Goal: Navigation & Orientation: Find specific page/section

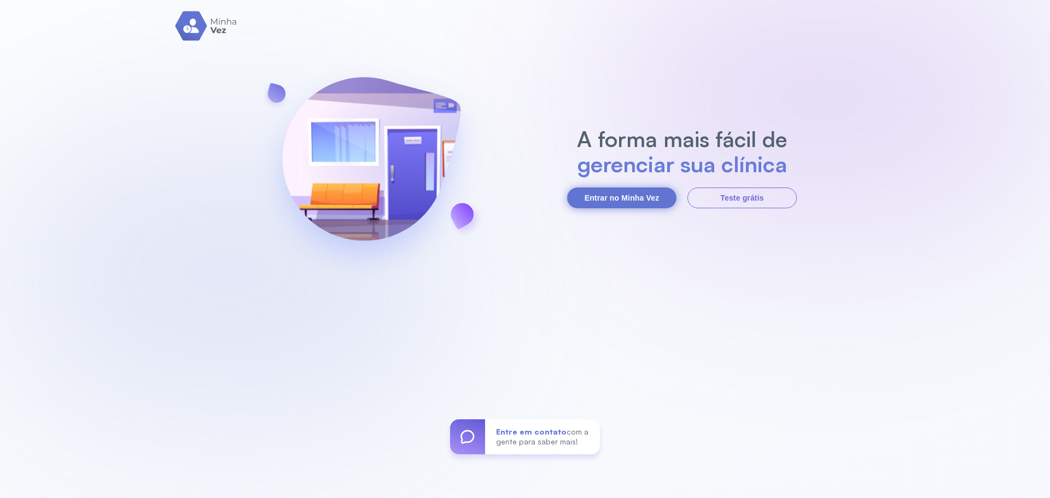
click at [627, 201] on button "Entrar no Minha Vez" at bounding box center [621, 198] width 109 height 21
click at [615, 204] on button "Entrar no Minha Vez" at bounding box center [621, 198] width 109 height 21
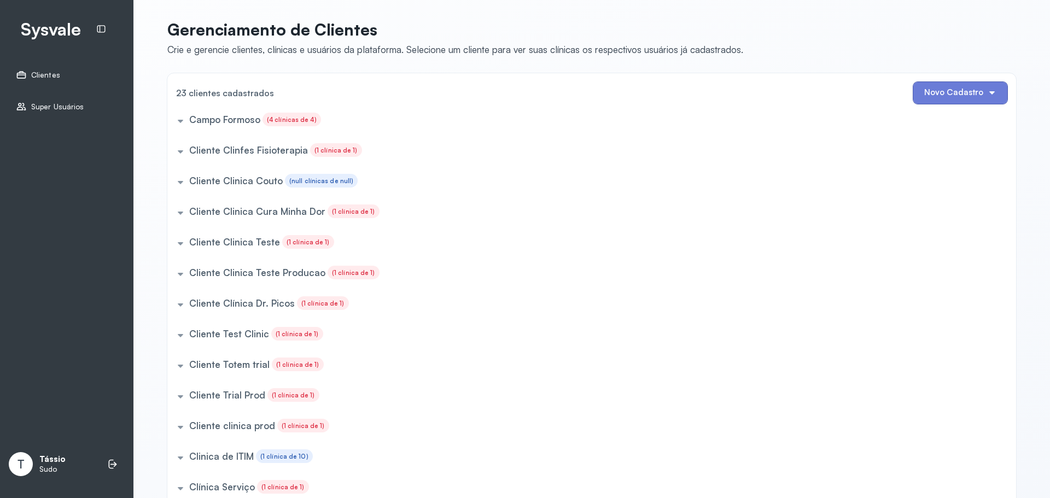
click at [172, 118] on div "Campo Formoso (4 clínicas de 4)" at bounding box center [590, 122] width 836 height 18
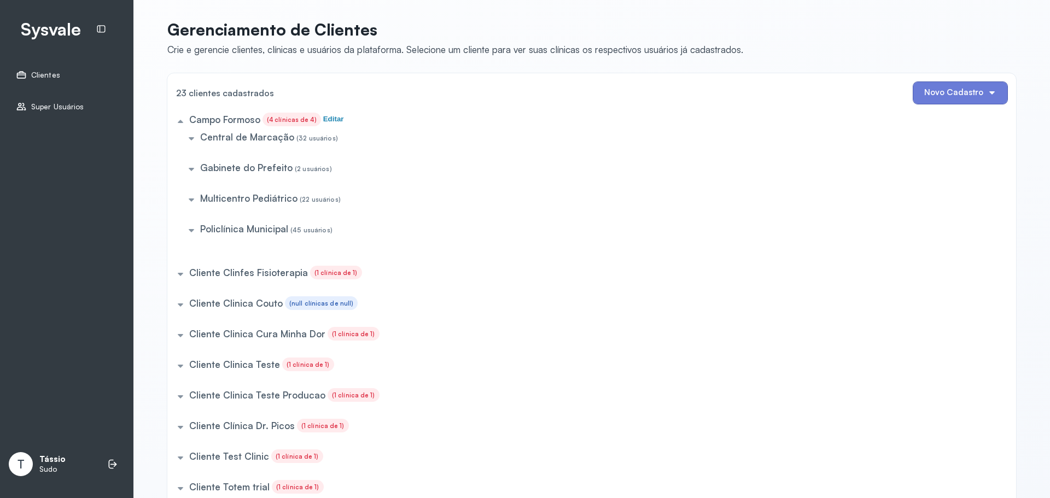
click at [200, 142] on h5 "Central de Marcação" at bounding box center [247, 136] width 94 height 11
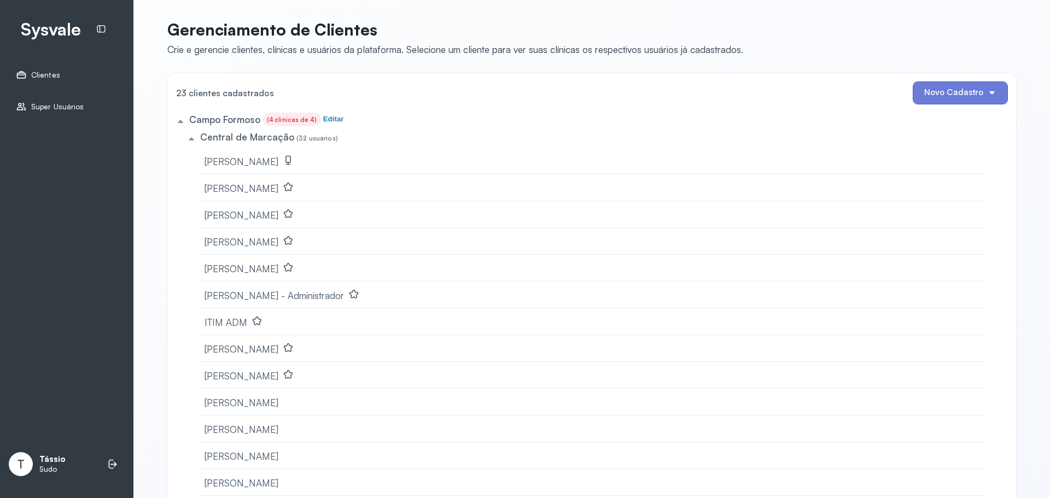
click at [212, 130] on div "Central de Marcação (32 usuários)" at bounding box center [590, 139] width 814 height 18
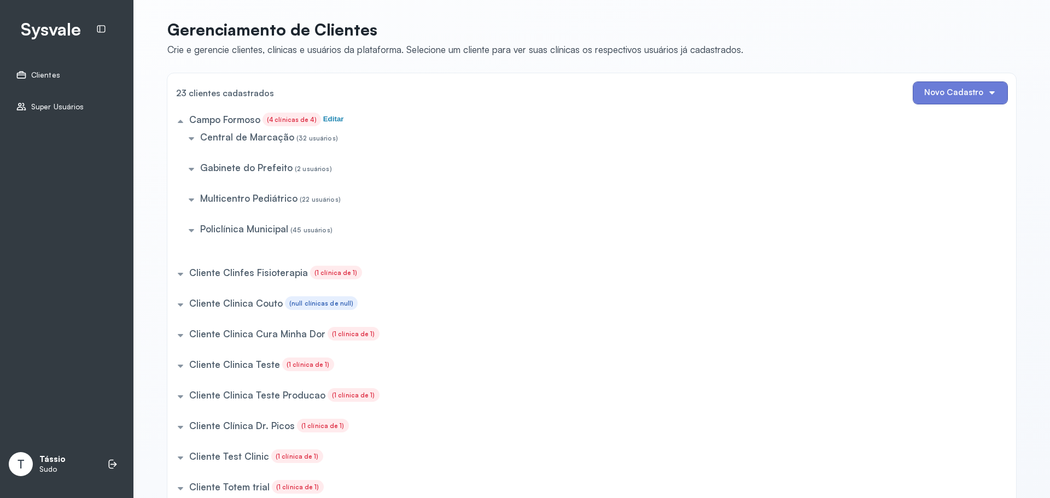
click at [206, 114] on h5 "Campo Formoso" at bounding box center [224, 119] width 71 height 11
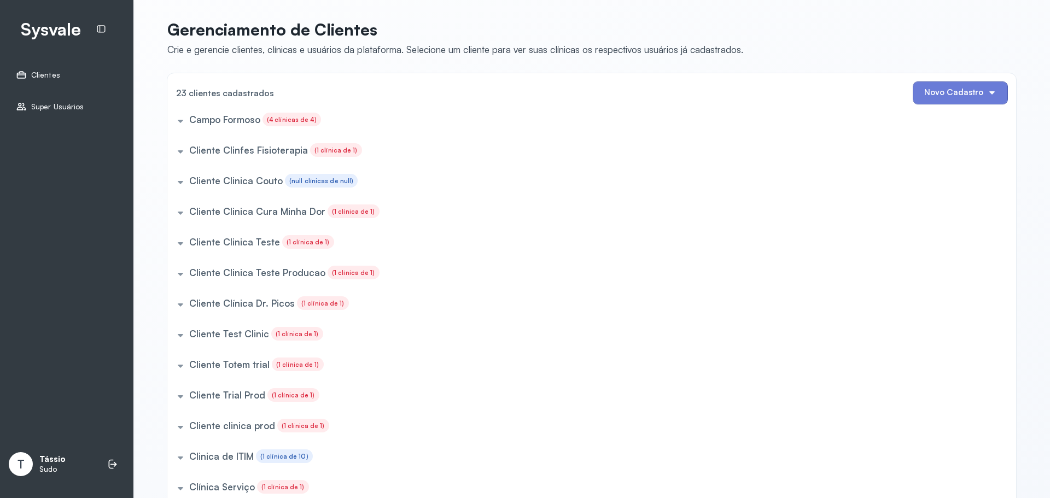
click at [209, 119] on h5 "Campo Formoso" at bounding box center [224, 119] width 71 height 11
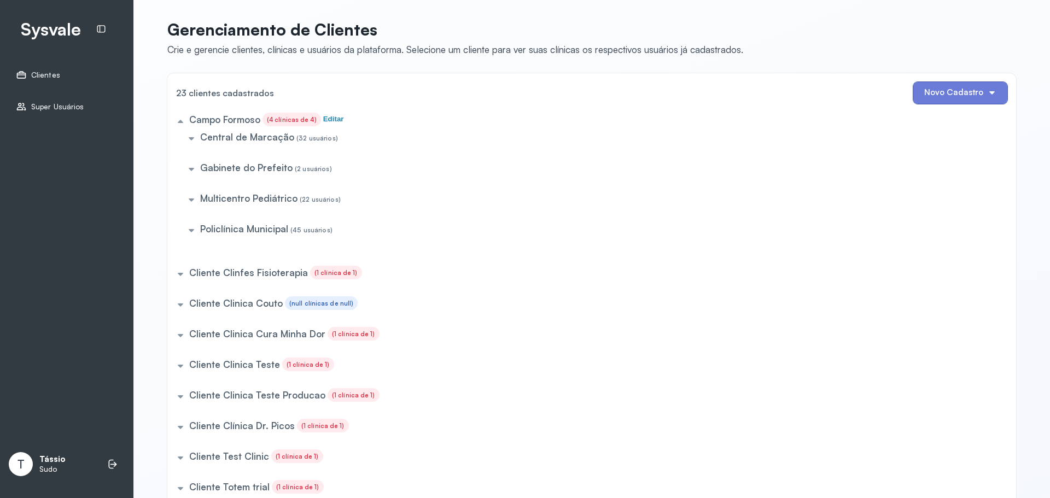
click at [209, 119] on h5 "Campo Formoso" at bounding box center [224, 119] width 71 height 11
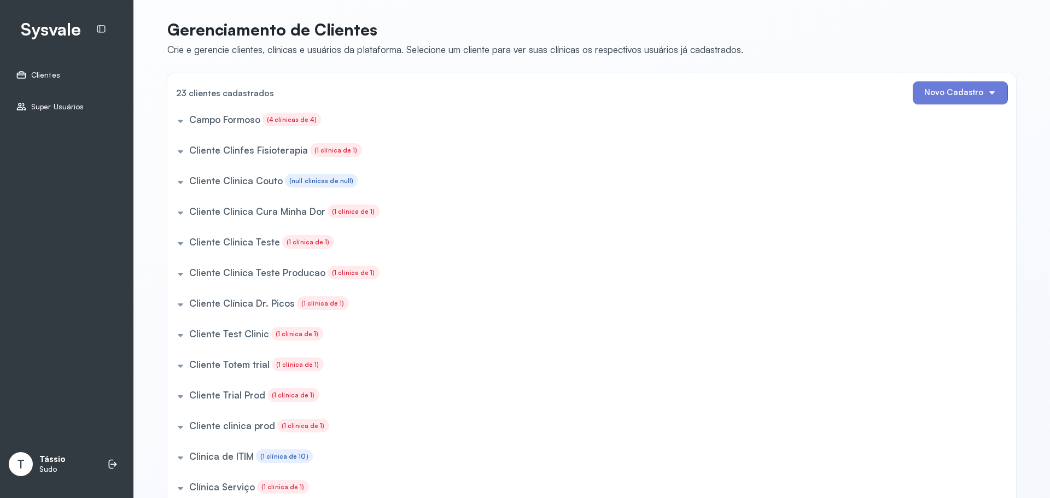
click at [209, 119] on h5 "Campo Formoso" at bounding box center [224, 119] width 71 height 11
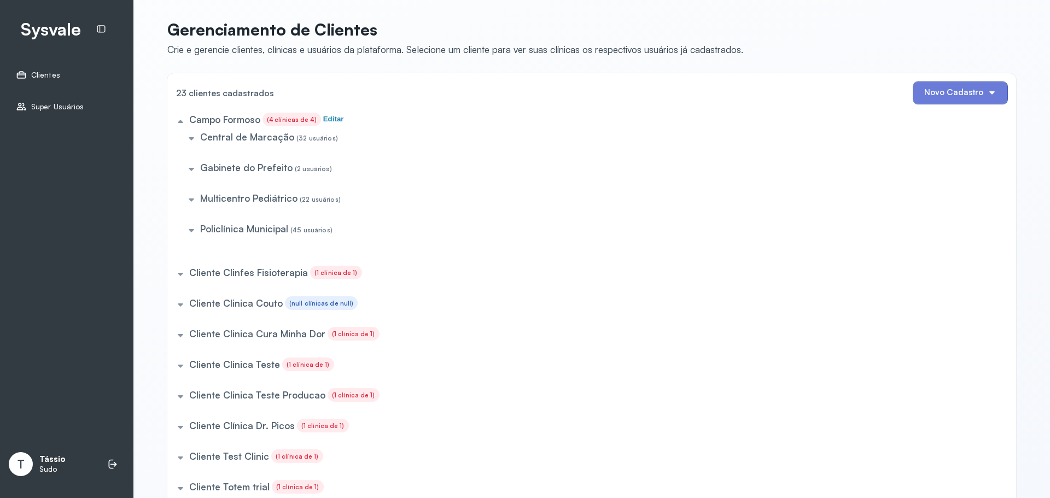
click at [208, 121] on h5 "Campo Formoso" at bounding box center [224, 119] width 71 height 11
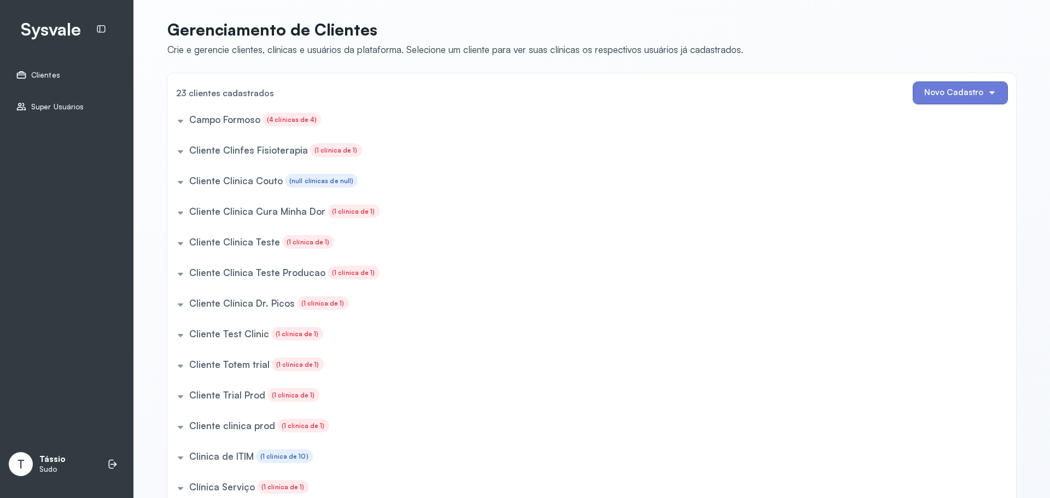
click at [219, 155] on h5 "Cliente Clinfes Fisioterapia" at bounding box center [248, 149] width 119 height 11
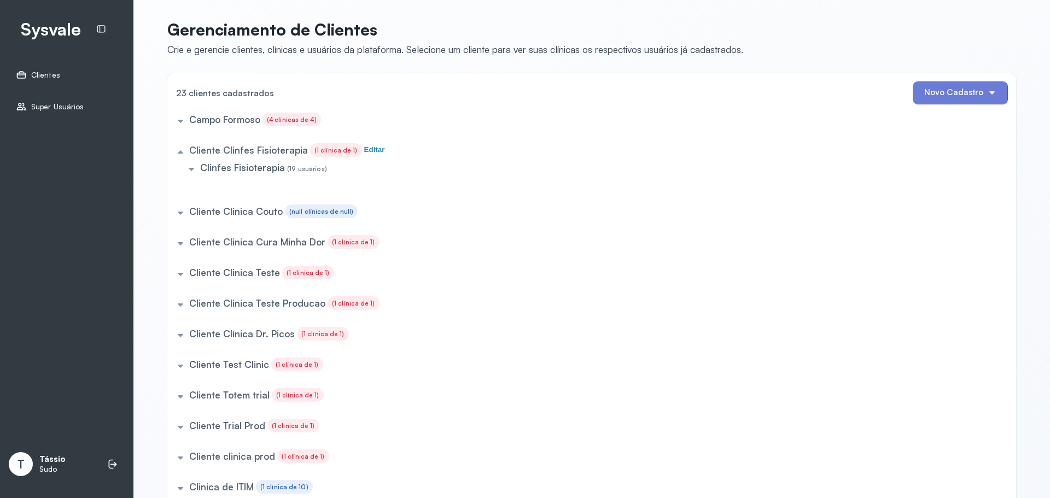
click at [219, 154] on h5 "Cliente Clinfes Fisioterapia" at bounding box center [248, 149] width 119 height 11
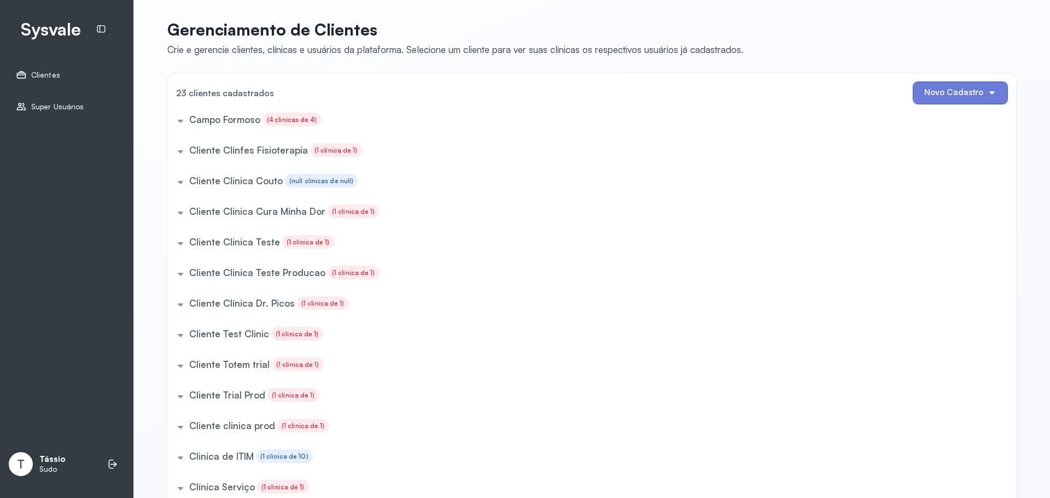
click at [220, 178] on h5 "Cliente Clinica Couto" at bounding box center [236, 180] width 94 height 11
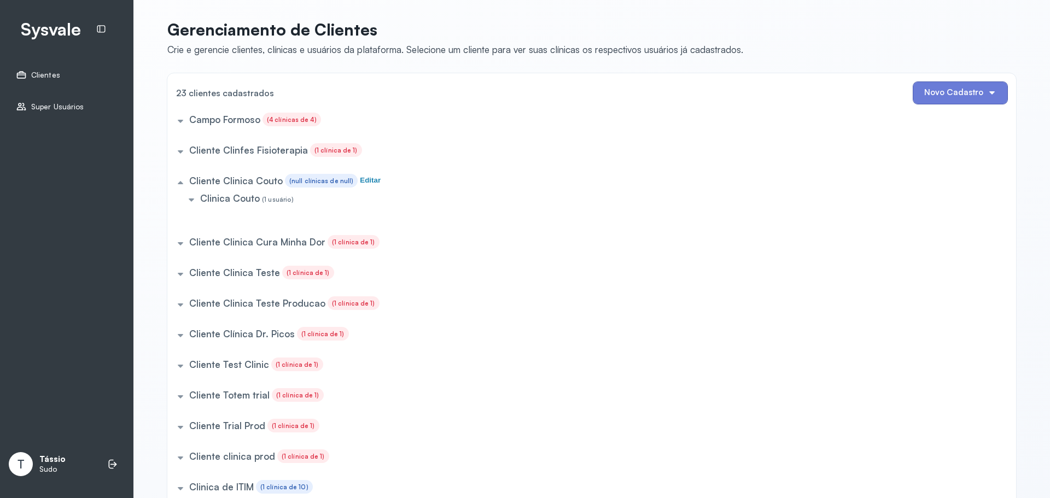
click at [220, 178] on h5 "Cliente Clinica Couto" at bounding box center [236, 180] width 94 height 11
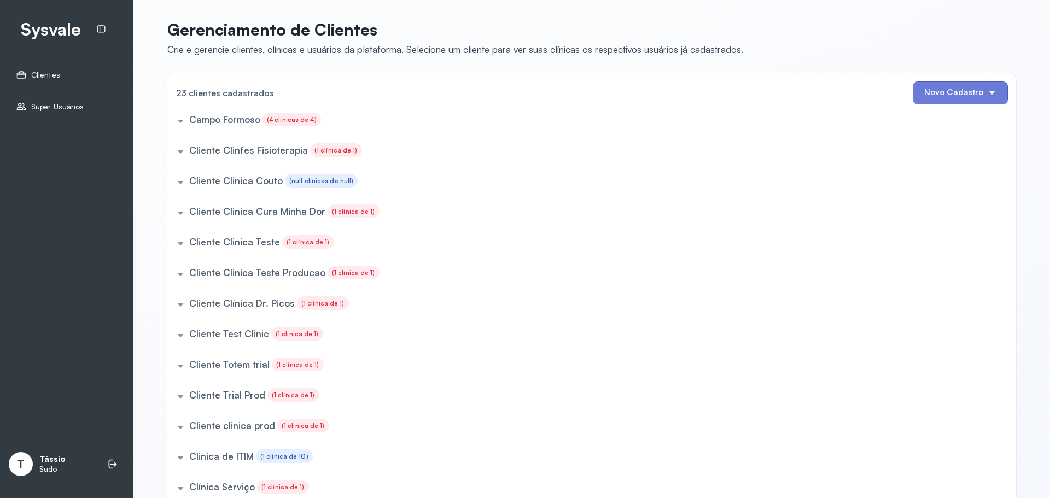
click at [217, 121] on h5 "Campo Formoso" at bounding box center [224, 119] width 71 height 11
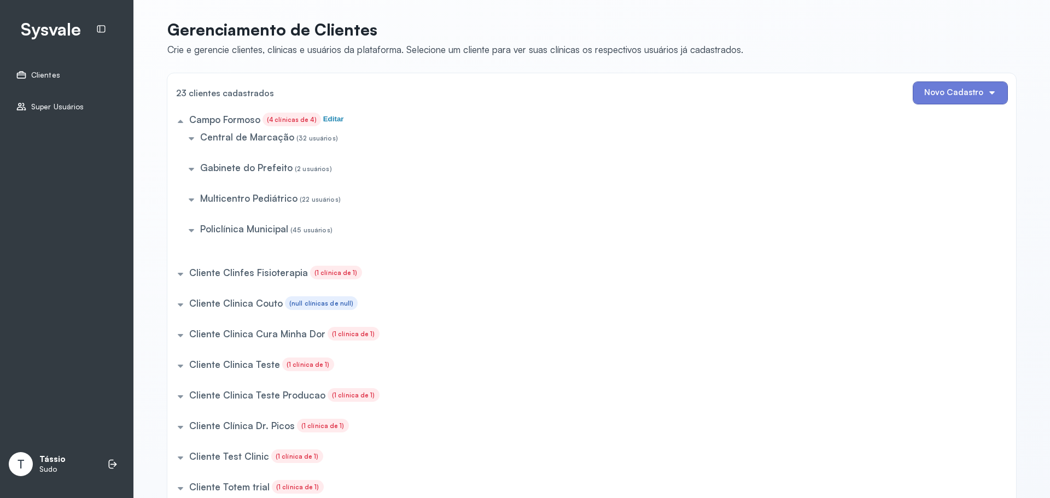
click at [231, 135] on h5 "Central de Marcação" at bounding box center [247, 136] width 94 height 11
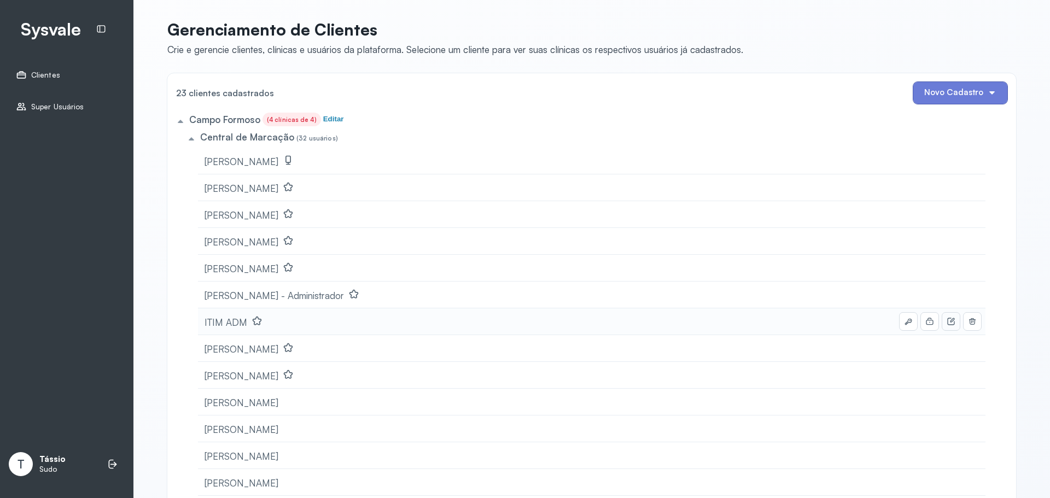
click at [947, 320] on icon at bounding box center [951, 321] width 9 height 9
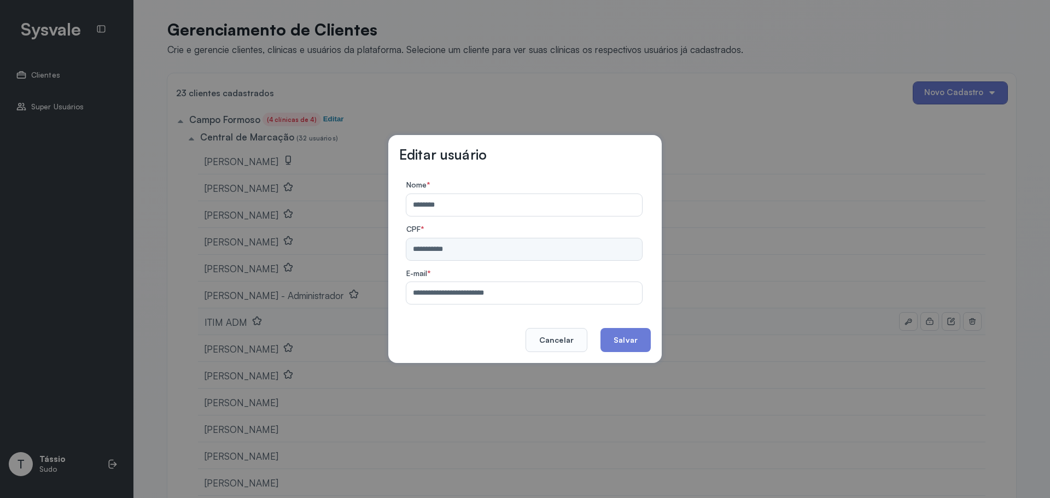
drag, startPoint x: 410, startPoint y: 247, endPoint x: 434, endPoint y: 249, distance: 23.6
click at [434, 249] on div "**********" at bounding box center [524, 243] width 236 height 36
click at [429, 289] on input "**********" at bounding box center [521, 293] width 231 height 22
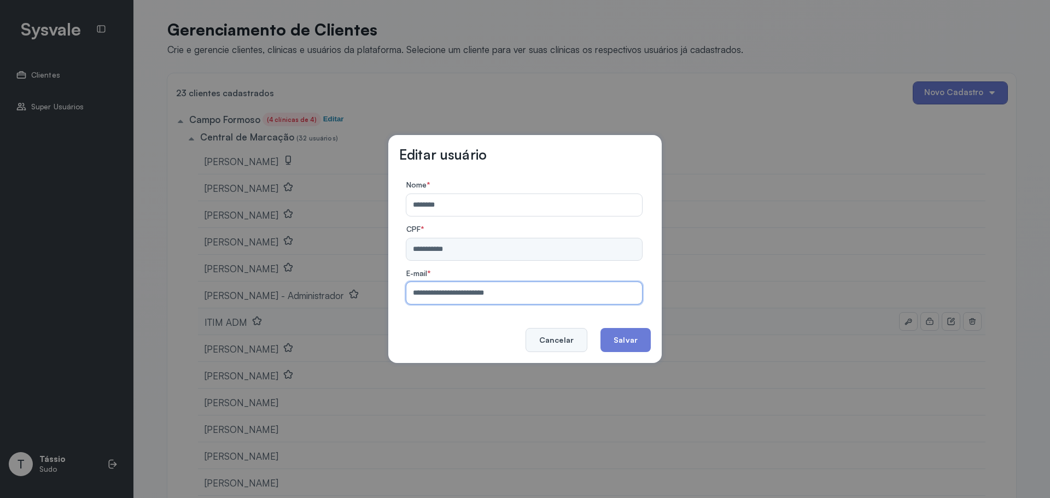
click at [551, 337] on button "Cancelar" at bounding box center [557, 340] width 62 height 24
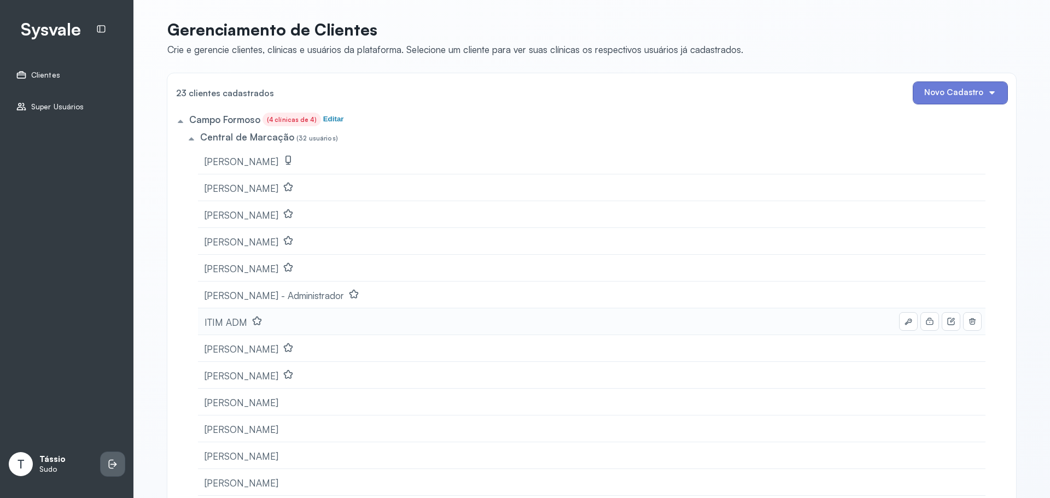
click at [118, 454] on li at bounding box center [113, 464] width 24 height 24
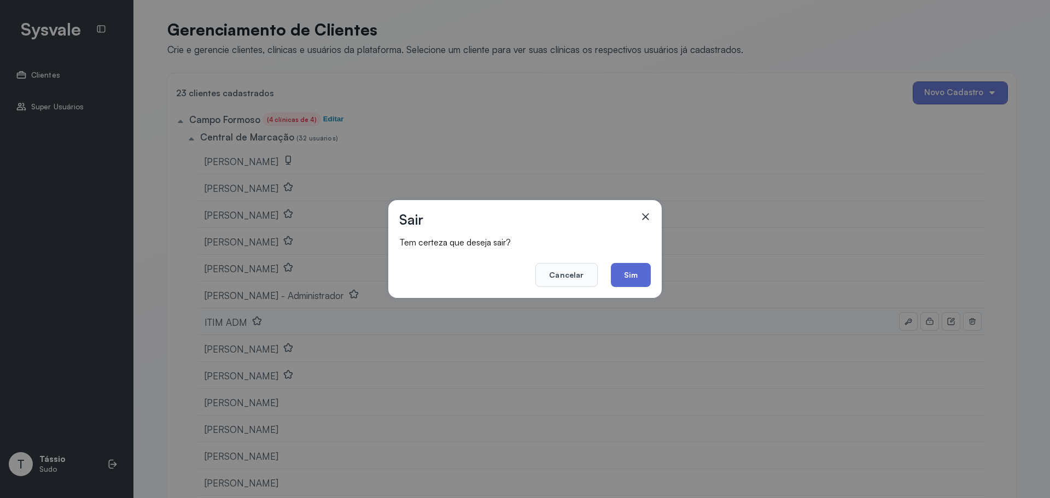
click at [642, 279] on button "Sim" at bounding box center [631, 275] width 40 height 24
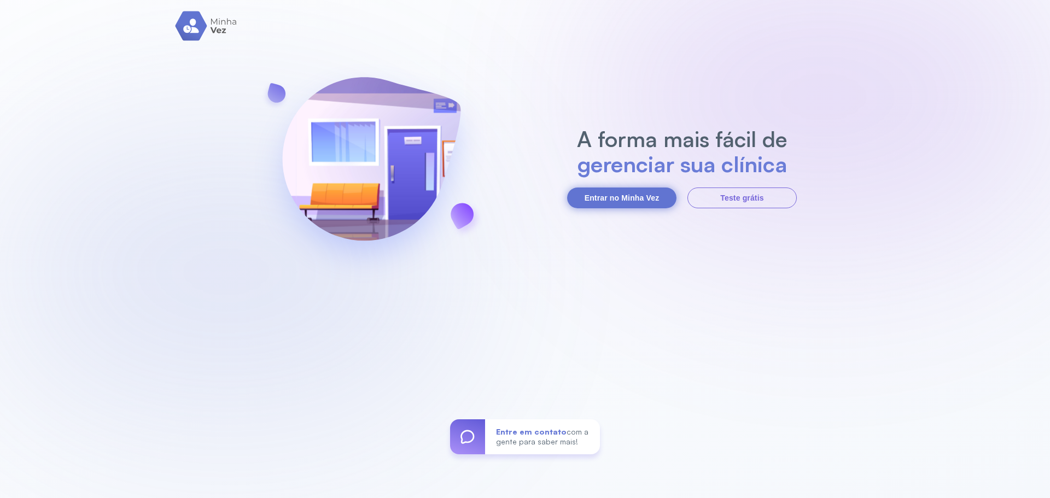
click at [598, 201] on button "Entrar no Minha Vez" at bounding box center [621, 198] width 109 height 21
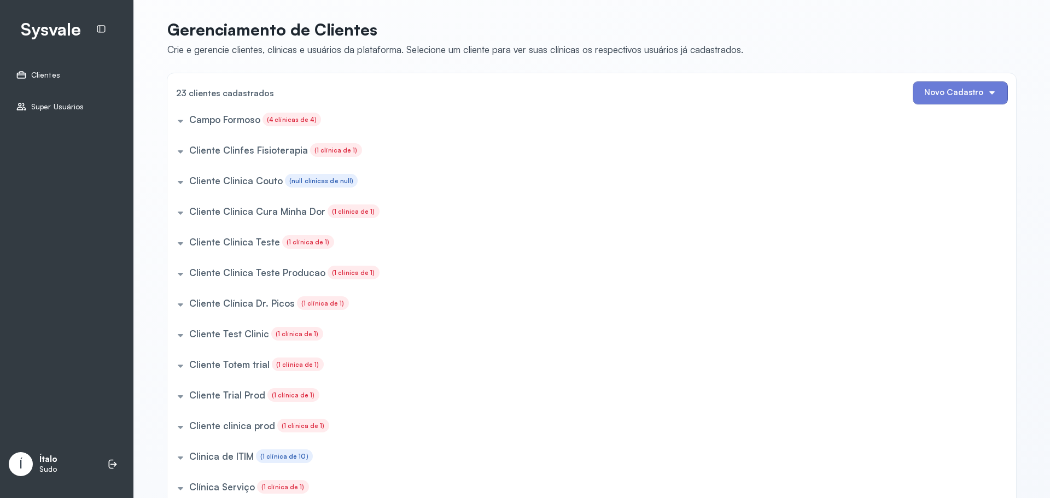
click at [211, 126] on div "Campo Formoso (4 clínicas de 4)" at bounding box center [590, 122] width 836 height 18
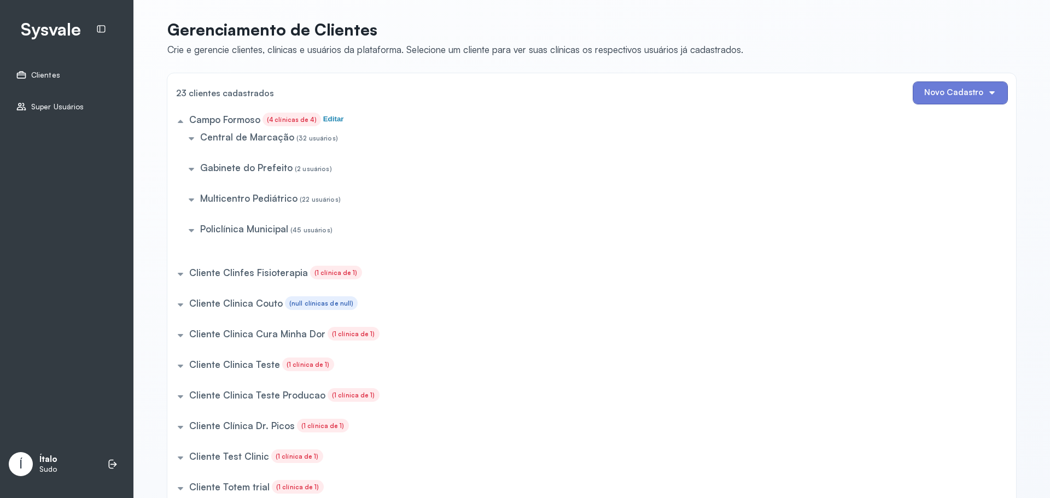
click at [240, 132] on h5 "Central de Marcação" at bounding box center [247, 136] width 94 height 11
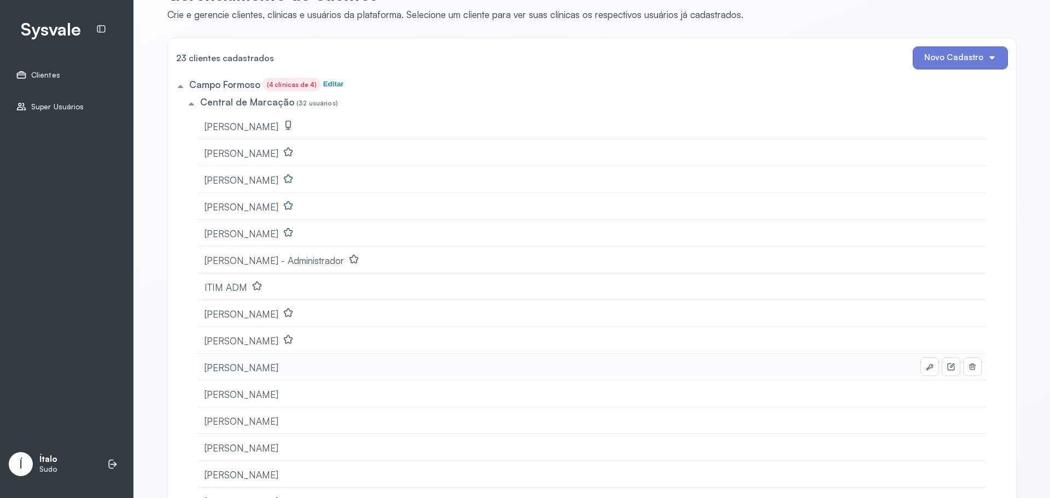
scroll to position [55, 0]
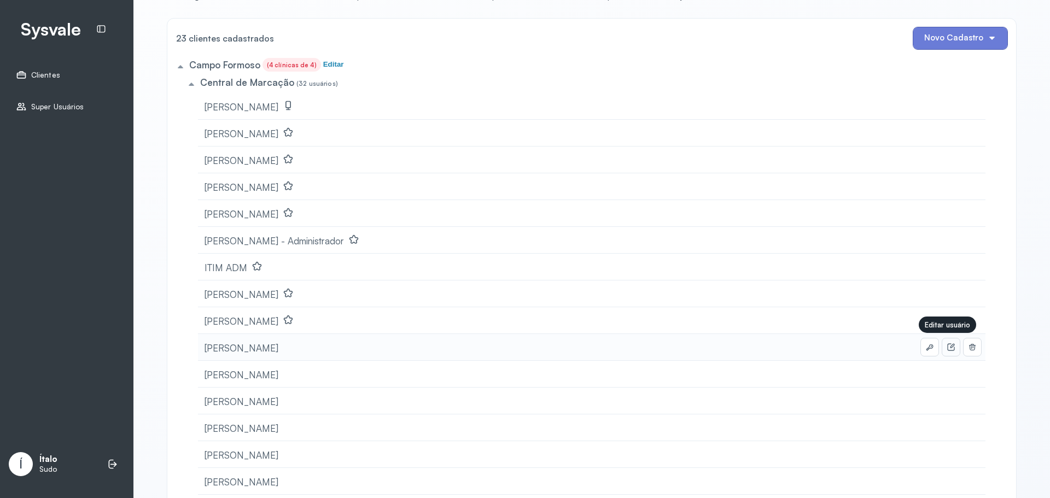
click at [951, 347] on icon at bounding box center [950, 346] width 7 height 7
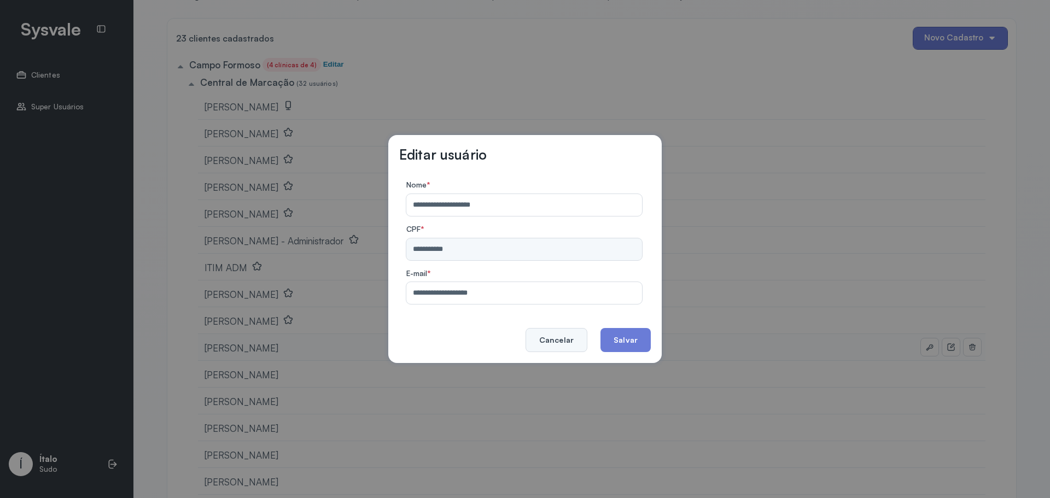
click at [538, 337] on button "Cancelar" at bounding box center [557, 340] width 62 height 24
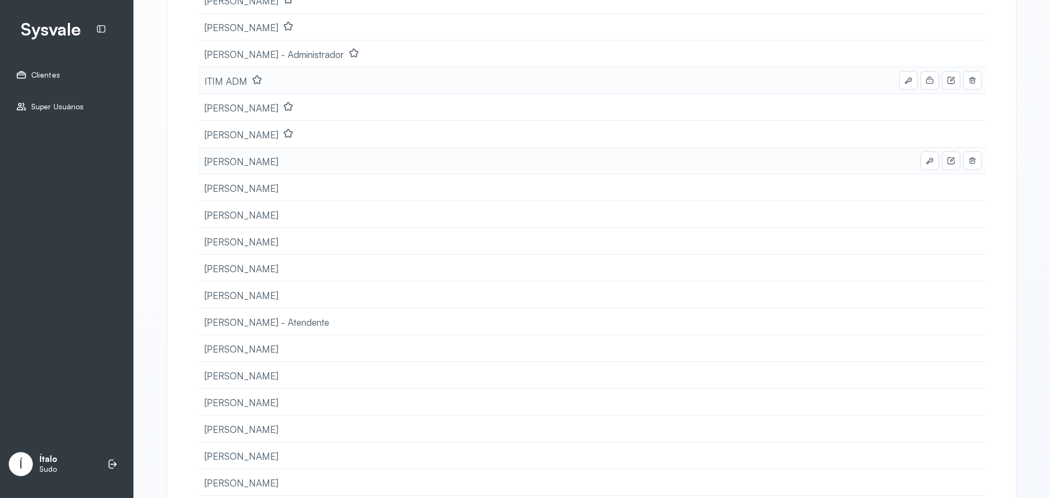
scroll to position [109, 0]
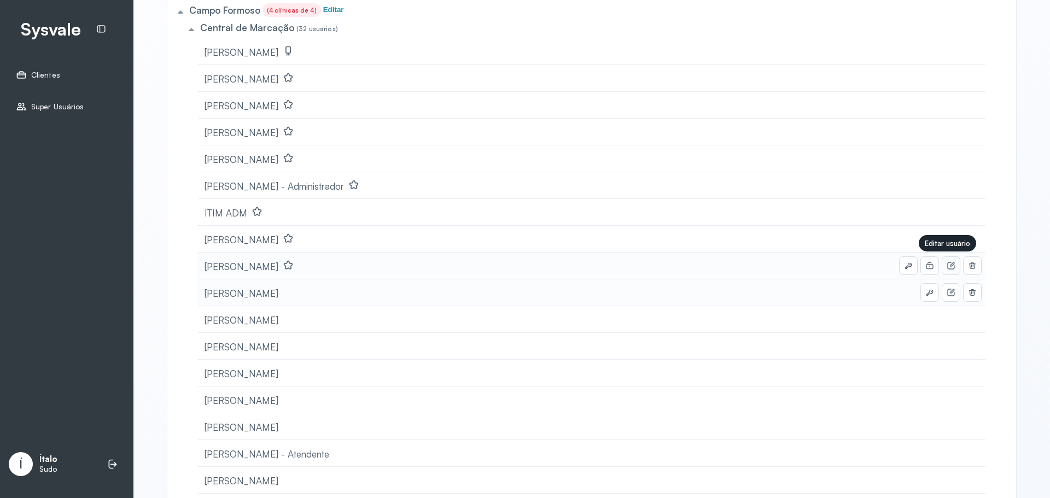
click at [947, 270] on button at bounding box center [951, 266] width 18 height 18
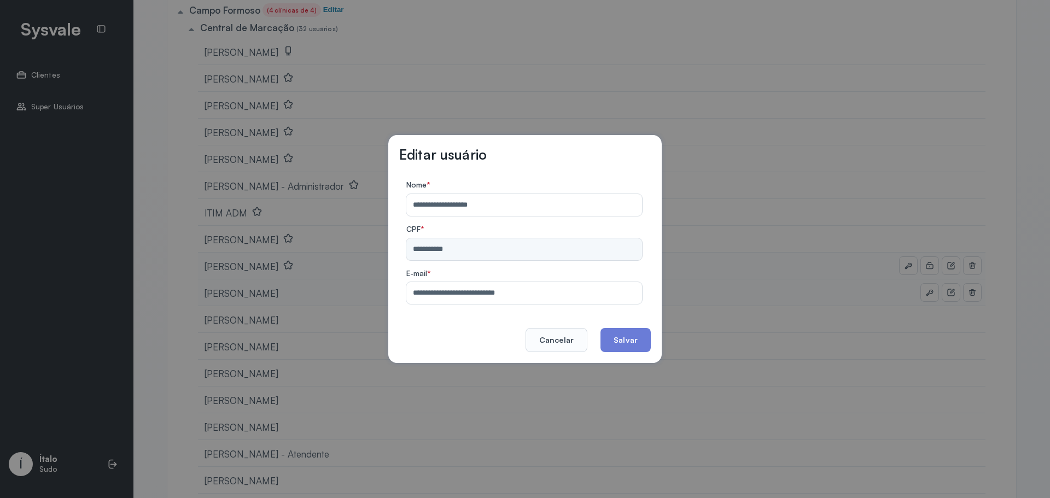
click at [490, 290] on input "**********" at bounding box center [521, 293] width 231 height 22
click at [562, 342] on button "Cancelar" at bounding box center [557, 340] width 62 height 24
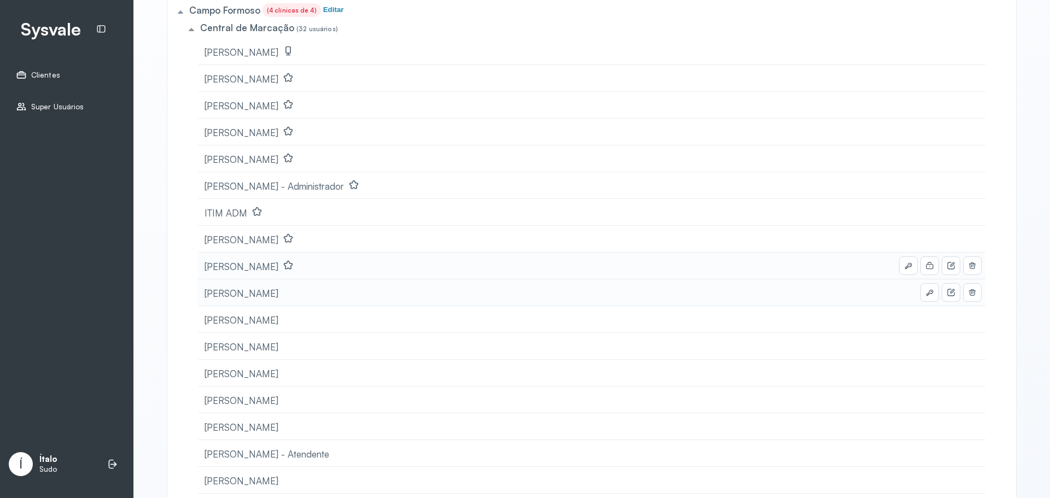
click at [111, 478] on div "Í Ítalo Sudo" at bounding box center [67, 464] width 120 height 33
click at [114, 469] on icon at bounding box center [112, 464] width 11 height 11
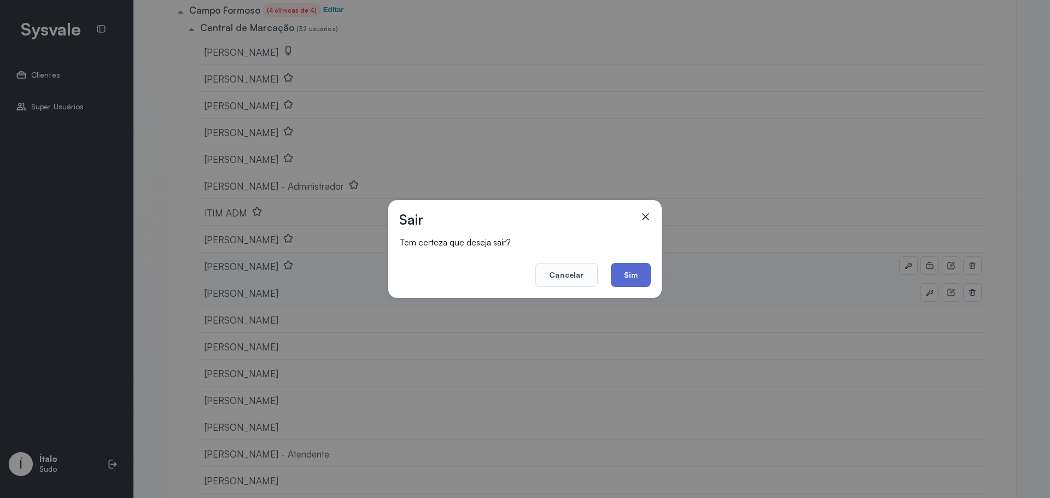
click at [644, 273] on button "Sim" at bounding box center [631, 275] width 40 height 24
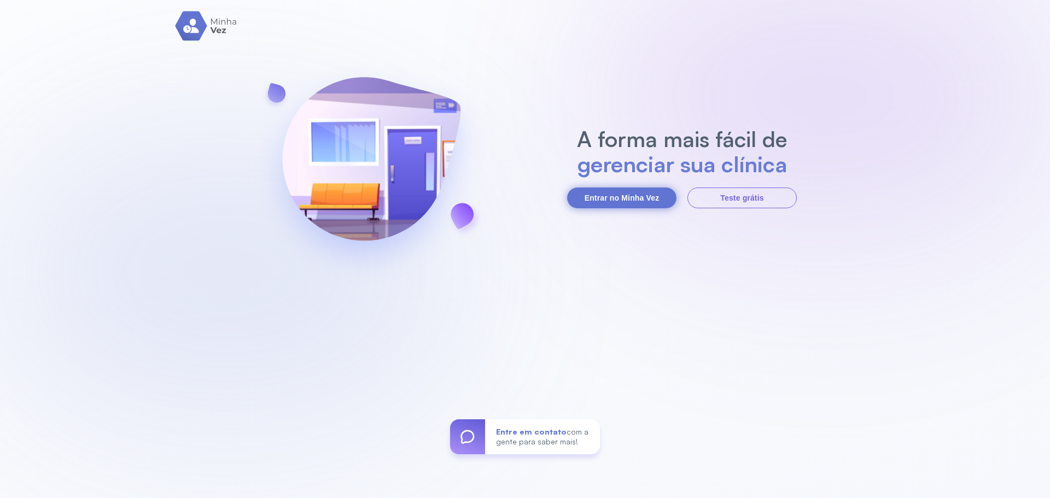
click at [582, 192] on button "Entrar no Minha Vez" at bounding box center [621, 198] width 109 height 21
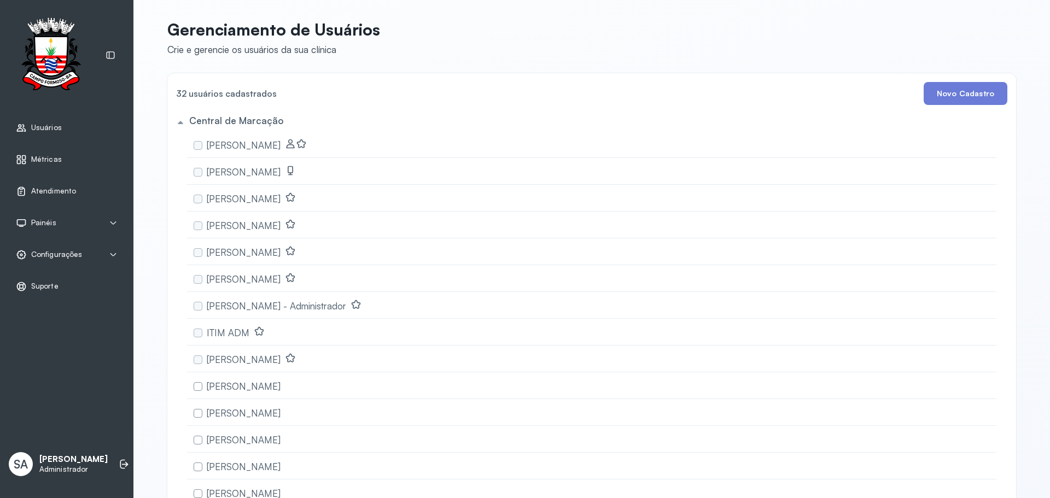
click at [274, 121] on h5 "Central de Marcação" at bounding box center [236, 120] width 94 height 11
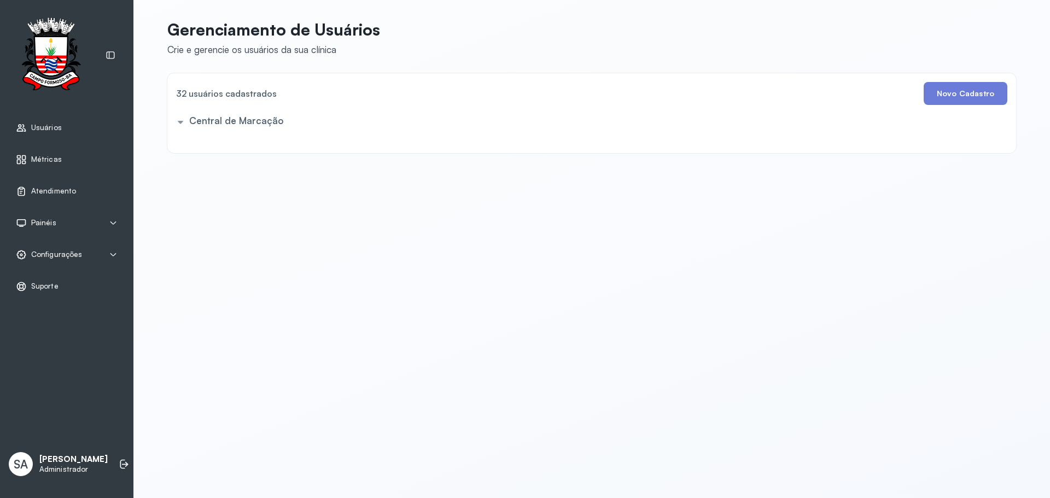
click at [85, 220] on div "Painéis" at bounding box center [67, 223] width 102 height 11
click at [42, 248] on div "Totem" at bounding box center [79, 248] width 96 height 9
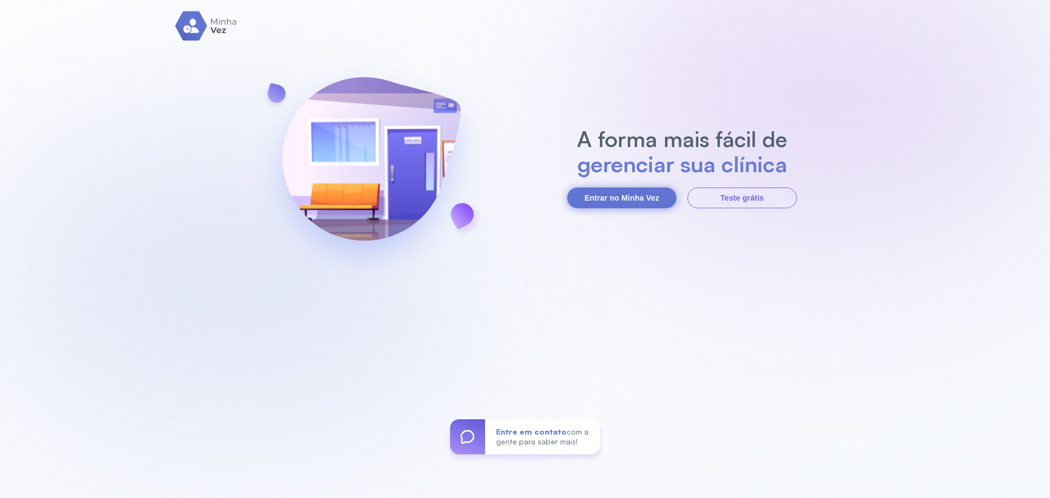
click at [637, 201] on button "Entrar no Minha Vez" at bounding box center [621, 198] width 109 height 21
click at [621, 203] on button "Entrar no Minha Vez" at bounding box center [621, 198] width 109 height 21
